Goal: Find specific page/section: Find specific page/section

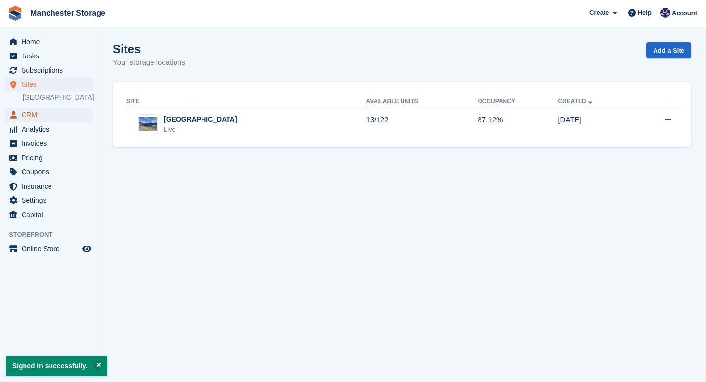
click at [37, 115] on span "CRM" at bounding box center [51, 115] width 59 height 14
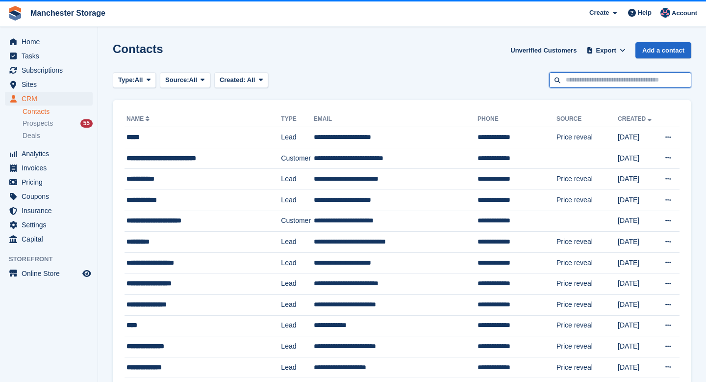
click at [597, 79] on input "text" at bounding box center [620, 80] width 142 height 16
click at [634, 82] on input "****" at bounding box center [620, 80] width 142 height 16
type input "****"
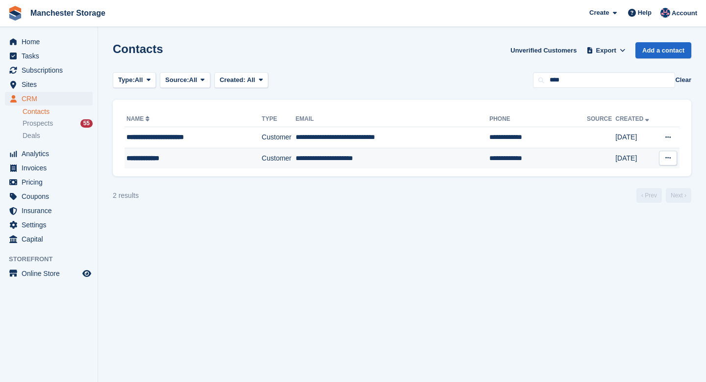
click at [180, 154] on div "**********" at bounding box center [186, 158] width 119 height 10
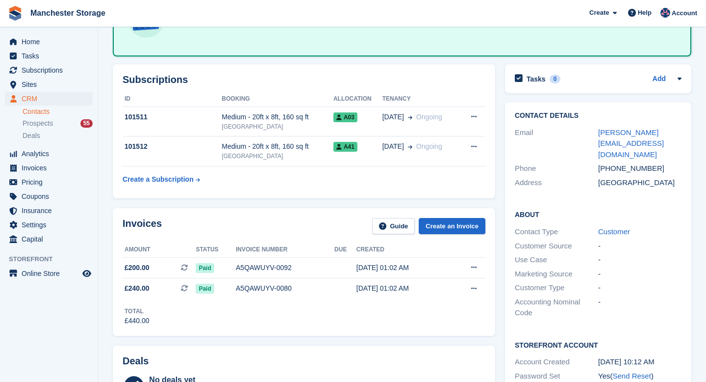
scroll to position [131, 0]
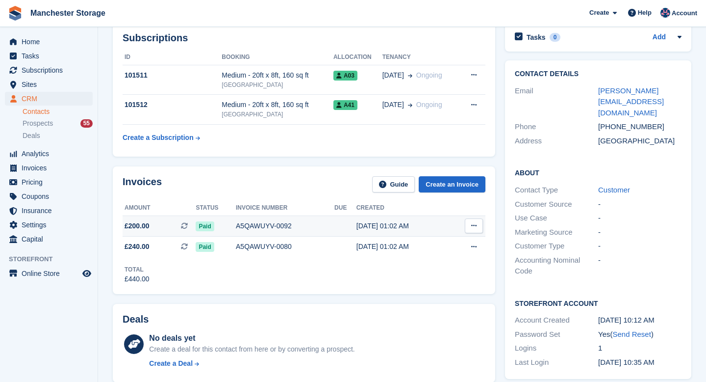
click at [474, 224] on icon at bounding box center [473, 225] width 5 height 6
click at [416, 231] on td "01 Sep, 01:02 AM" at bounding box center [403, 225] width 93 height 21
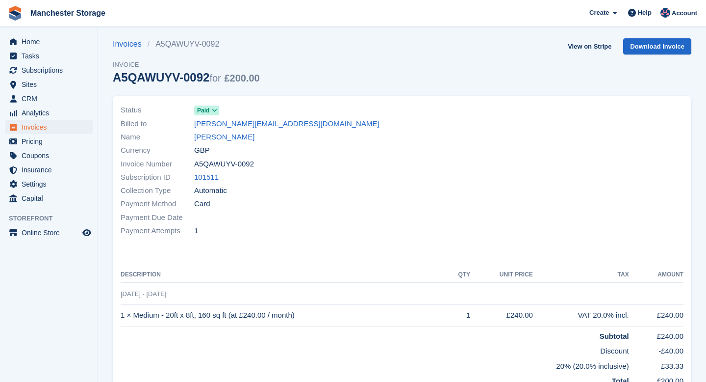
scroll to position [6, 0]
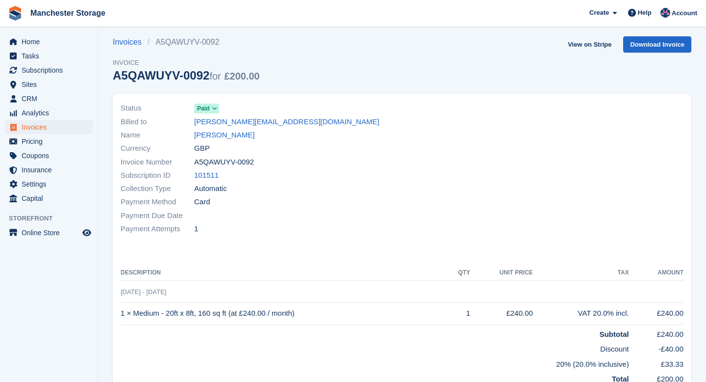
click at [214, 105] on icon at bounding box center [214, 108] width 5 height 6
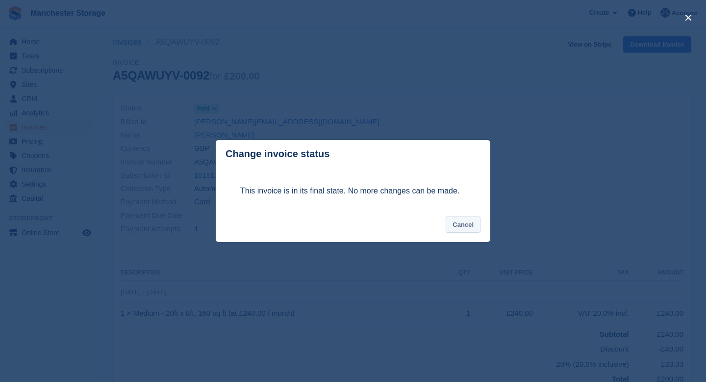
click at [468, 222] on button "Cancel" at bounding box center [463, 224] width 35 height 16
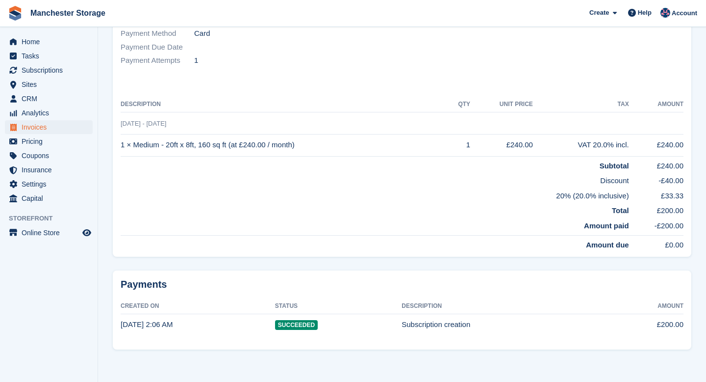
scroll to position [0, 0]
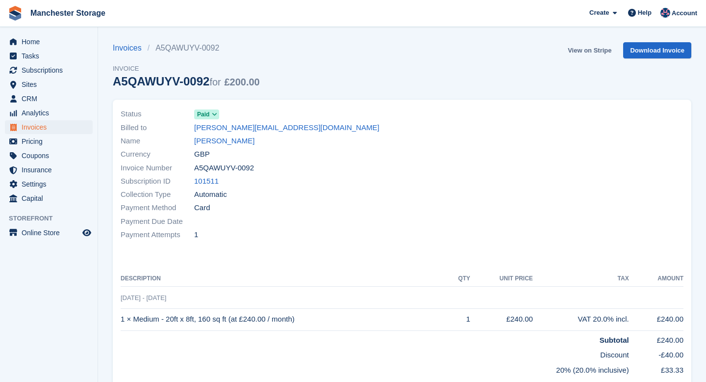
click at [583, 55] on link "View on Stripe" at bounding box center [589, 50] width 51 height 16
click at [676, 11] on span "Account" at bounding box center [685, 13] width 26 height 10
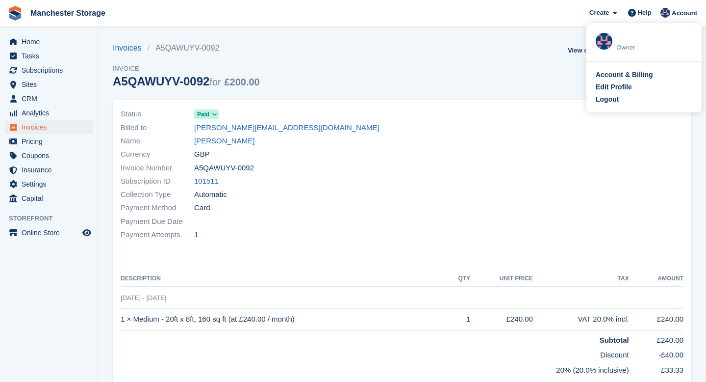
click at [499, 91] on div "Invoices A5QAWUYV-0092 Invoice A5QAWUYV-0092 for £200.00 View on Stripe Downloa…" at bounding box center [402, 70] width 579 height 57
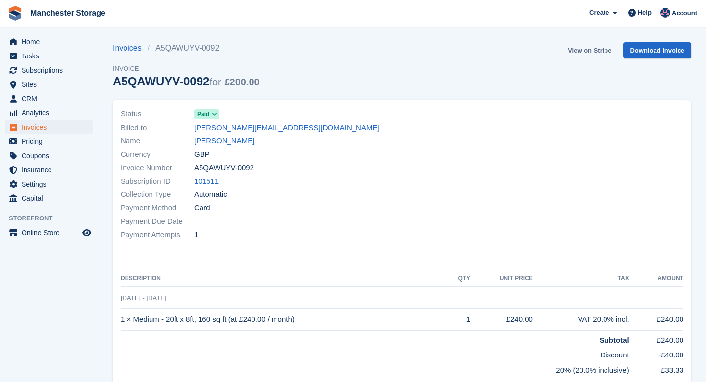
click at [577, 51] on link "View on Stripe" at bounding box center [589, 50] width 51 height 16
click at [35, 33] on div "Home Tasks Subscriptions Subscriptions Subscriptions Price increases NEW Price …" at bounding box center [49, 118] width 98 height 175
click at [35, 38] on span "Home" at bounding box center [51, 42] width 59 height 14
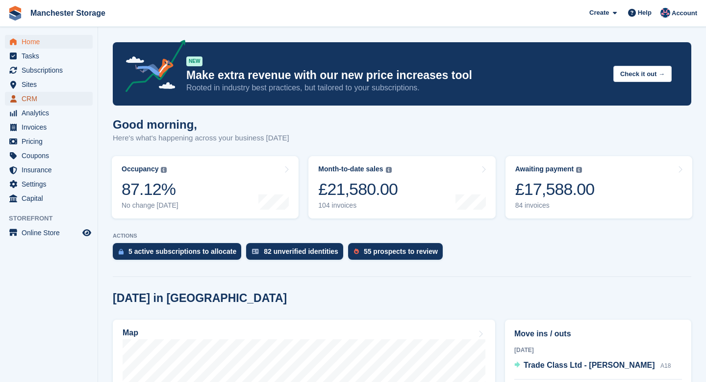
click at [39, 101] on span "CRM" at bounding box center [51, 99] width 59 height 14
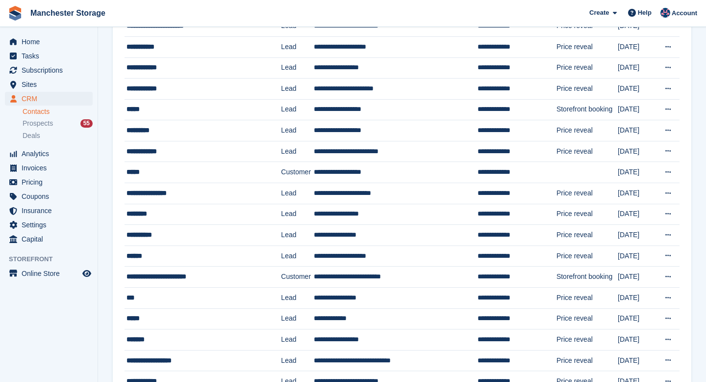
scroll to position [839, 0]
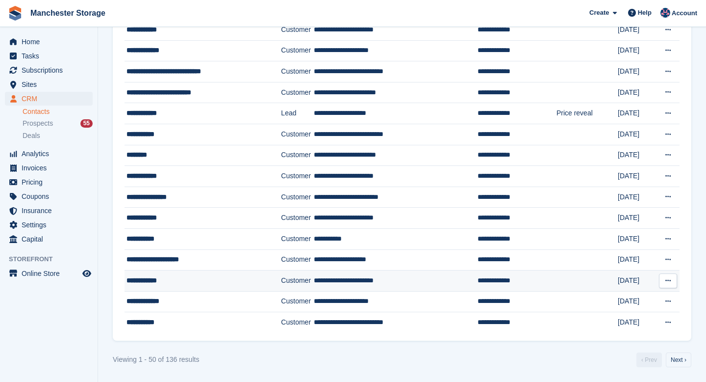
click at [339, 270] on td "**********" at bounding box center [396, 280] width 164 height 21
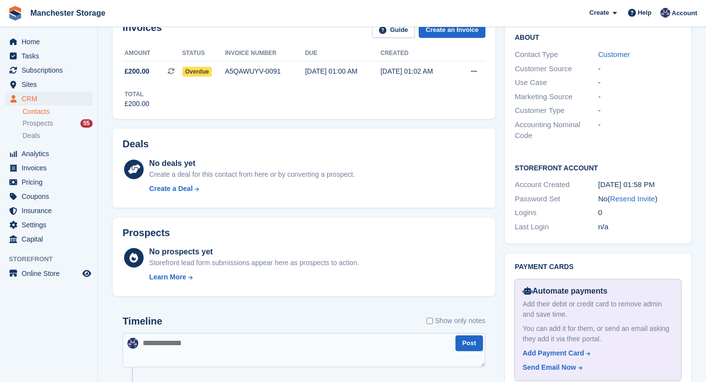
scroll to position [257, 0]
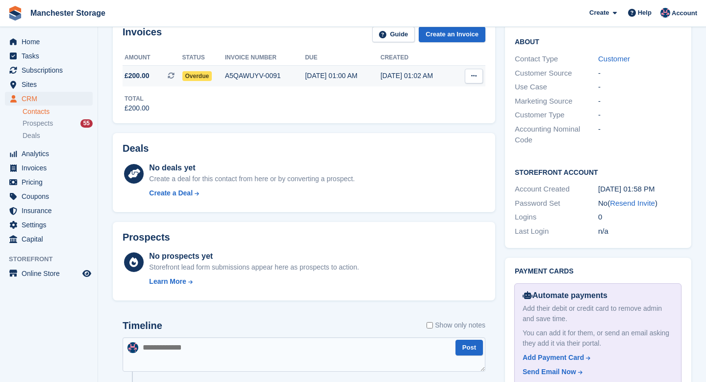
click at [330, 79] on div "02 Sep, 01:00 AM" at bounding box center [343, 76] width 76 height 10
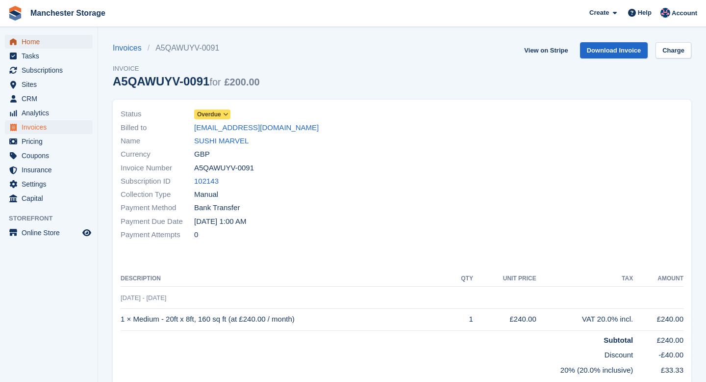
click at [44, 39] on span "Home" at bounding box center [51, 42] width 59 height 14
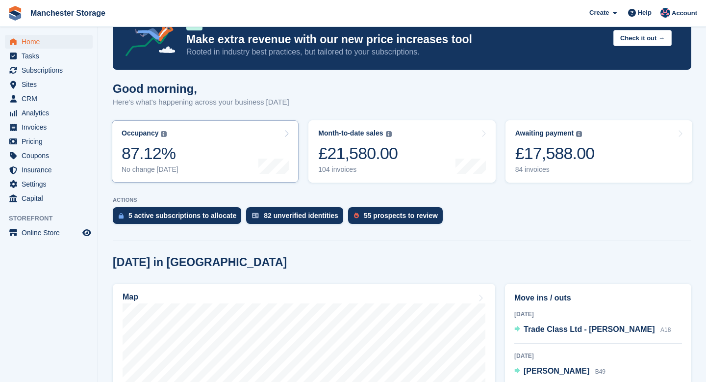
scroll to position [32, 0]
